Goal: Transaction & Acquisition: Download file/media

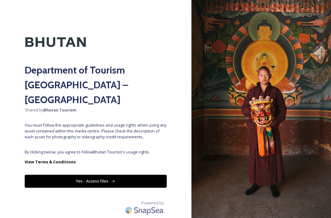
click at [86, 175] on button "Yes - Access Files" at bounding box center [96, 181] width 142 height 13
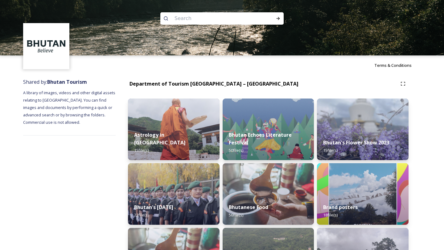
click at [185, 19] on input at bounding box center [214, 19] width 85 height 14
type input "Forest"
click at [277, 20] on icon at bounding box center [278, 18] width 5 height 5
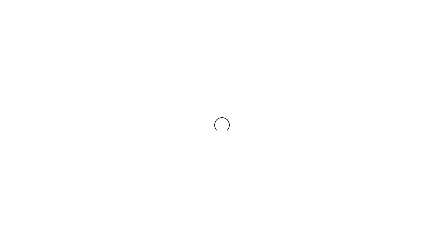
click at [192, 18] on div at bounding box center [222, 125] width 444 height 250
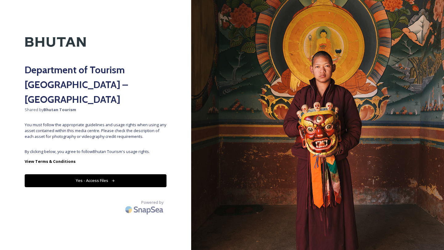
click at [77, 175] on button "Yes - Access Files" at bounding box center [96, 181] width 142 height 13
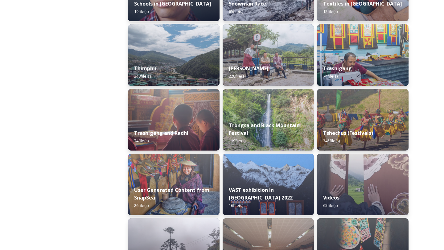
scroll to position [727, 0]
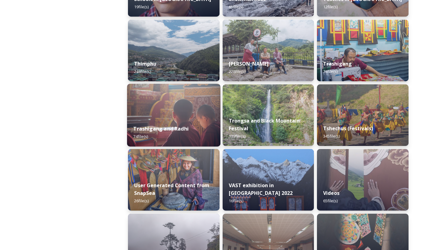
click at [163, 115] on img at bounding box center [173, 115] width 93 height 63
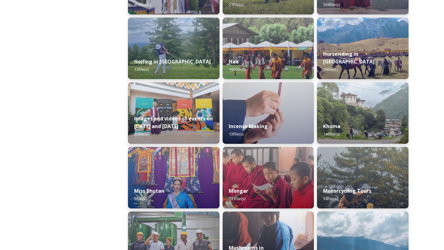
scroll to position [369, 0]
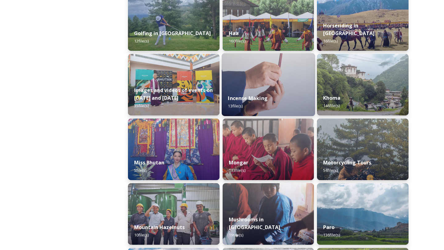
click at [263, 81] on img at bounding box center [268, 84] width 93 height 63
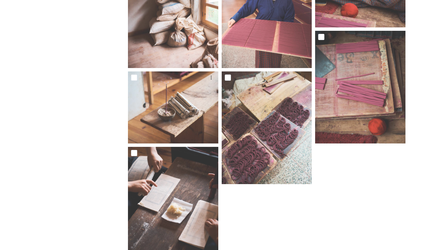
scroll to position [418, 0]
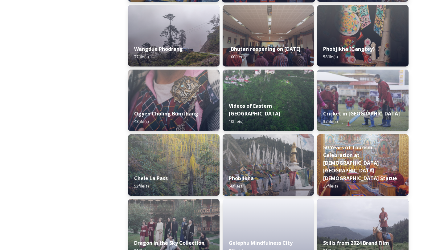
scroll to position [1017, 0]
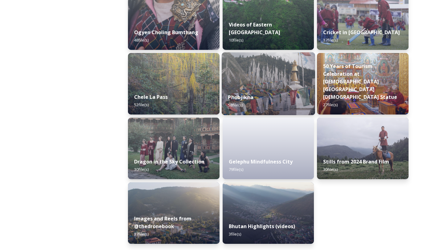
click at [256, 93] on div "Phobjikha 58 file(s)" at bounding box center [268, 101] width 93 height 28
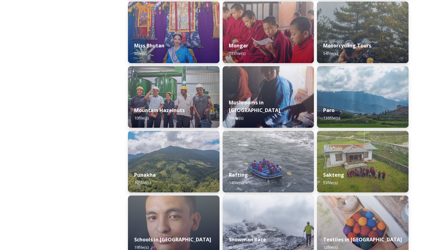
scroll to position [523, 0]
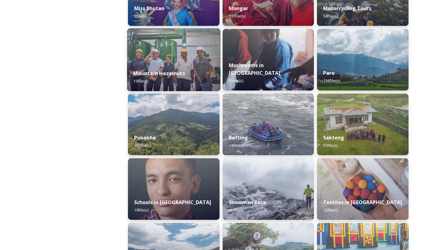
click at [167, 71] on strong "Mountain Hazelnuts" at bounding box center [159, 73] width 52 height 7
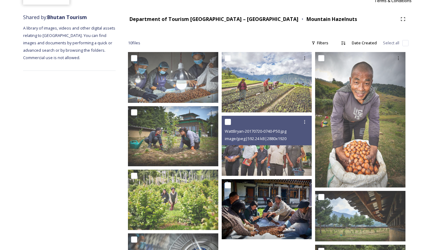
scroll to position [72, 0]
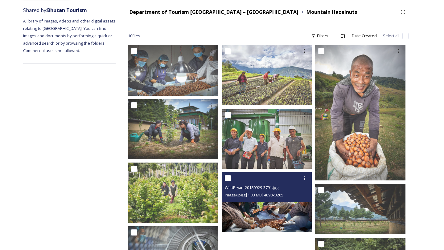
click at [264, 212] on img at bounding box center [267, 202] width 90 height 60
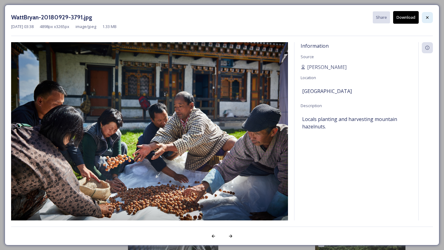
click at [330, 19] on icon at bounding box center [427, 17] width 5 height 5
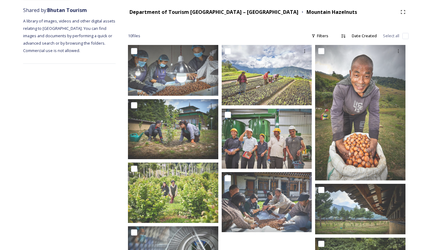
scroll to position [0, 0]
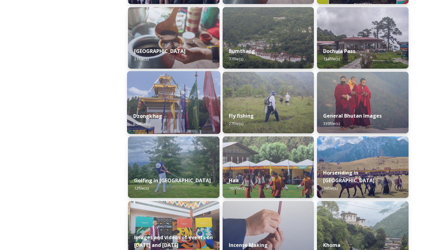
scroll to position [221, 0]
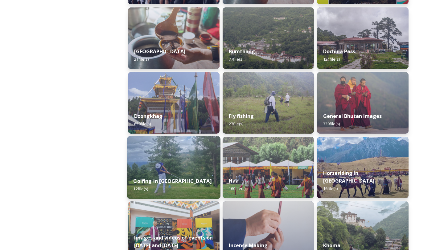
click at [174, 159] on img at bounding box center [173, 167] width 93 height 63
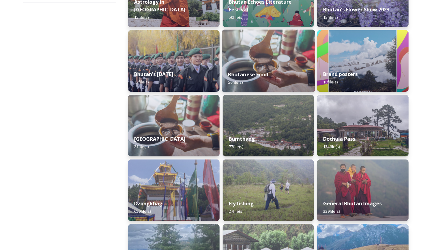
scroll to position [137, 0]
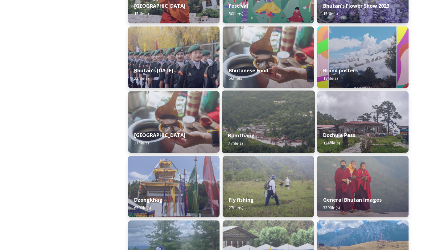
click at [263, 118] on img at bounding box center [268, 122] width 93 height 63
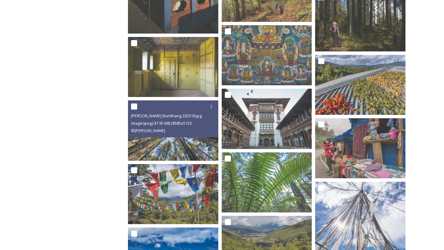
scroll to position [1051, 0]
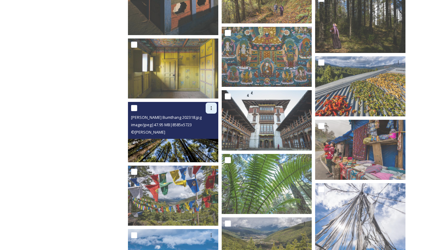
click at [213, 107] on icon at bounding box center [211, 108] width 5 height 5
click at [207, 134] on span "Download" at bounding box center [204, 134] width 19 height 6
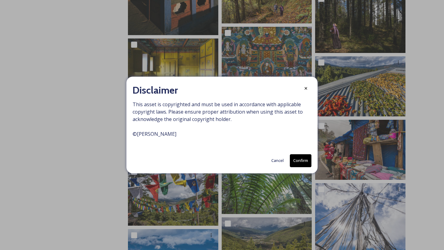
click at [301, 163] on button "Confirm" at bounding box center [301, 161] width 22 height 13
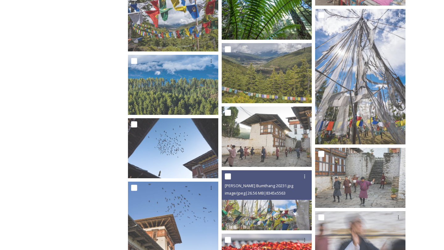
scroll to position [1225, 0]
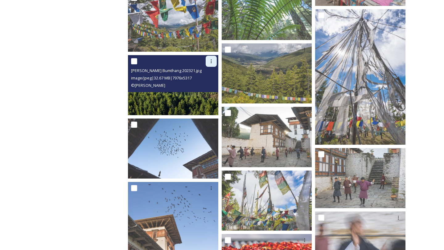
click at [210, 63] on icon at bounding box center [211, 61] width 5 height 5
click at [207, 87] on span "Download" at bounding box center [204, 87] width 19 height 6
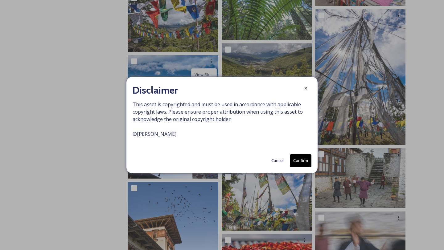
click at [306, 163] on button "Confirm" at bounding box center [301, 161] width 22 height 13
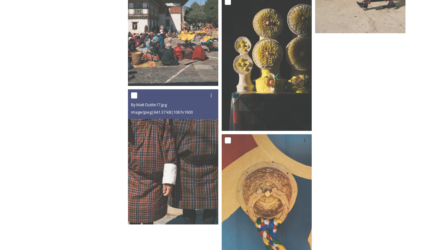
scroll to position [2736, 0]
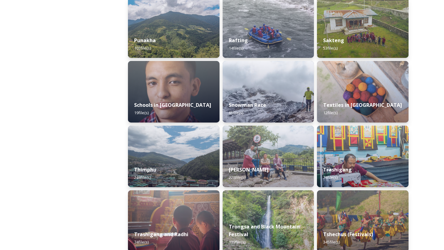
scroll to position [623, 0]
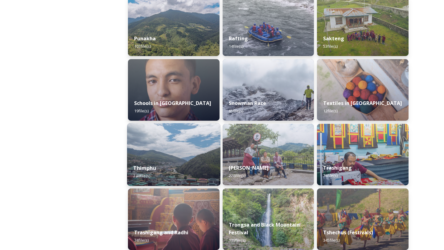
click at [192, 156] on img at bounding box center [173, 154] width 93 height 63
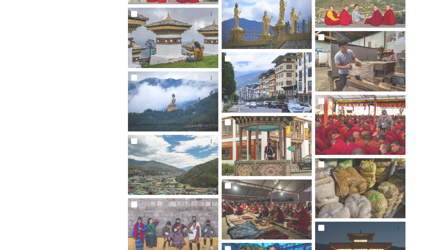
scroll to position [1415, 0]
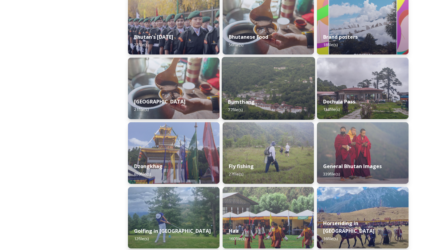
scroll to position [172, 0]
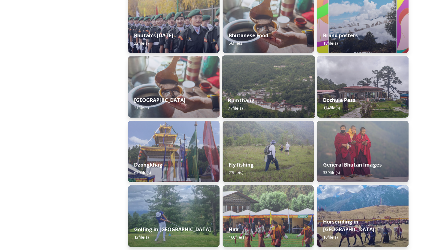
click at [271, 100] on div "Bumthang 77 file(s)" at bounding box center [268, 104] width 93 height 28
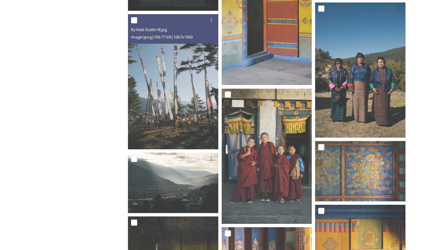
scroll to position [1811, 0]
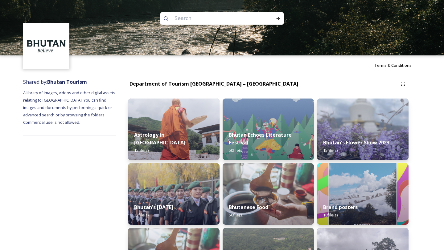
click at [181, 19] on input at bounding box center [214, 19] width 85 height 14
type input "hotels"
click at [279, 17] on icon at bounding box center [278, 18] width 5 height 5
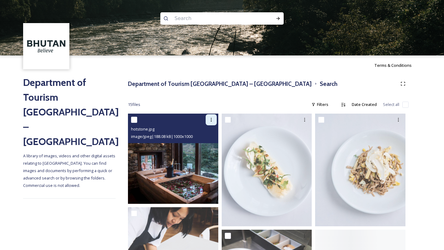
click at [212, 122] on icon at bounding box center [211, 120] width 5 height 5
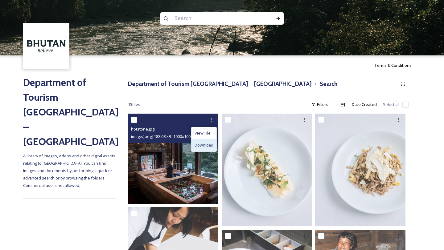
click at [211, 144] on span "Download" at bounding box center [204, 146] width 19 height 6
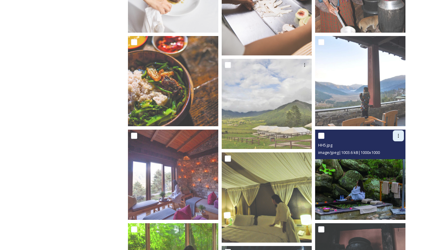
scroll to position [301, 0]
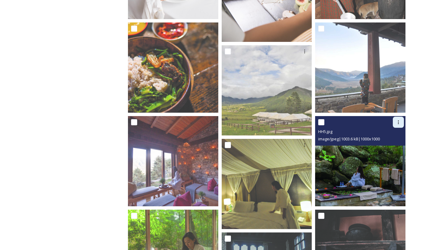
click at [330, 124] on icon at bounding box center [398, 122] width 5 height 5
click at [330, 146] on span "Download" at bounding box center [391, 148] width 19 height 6
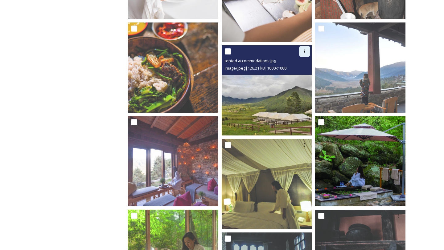
click at [303, 52] on icon at bounding box center [304, 51] width 5 height 5
click at [294, 79] on span "Download" at bounding box center [297, 77] width 19 height 6
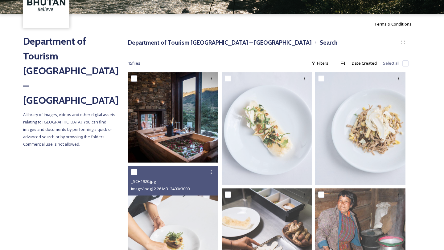
scroll to position [0, 0]
